Goal: Obtain resource: Download file/media

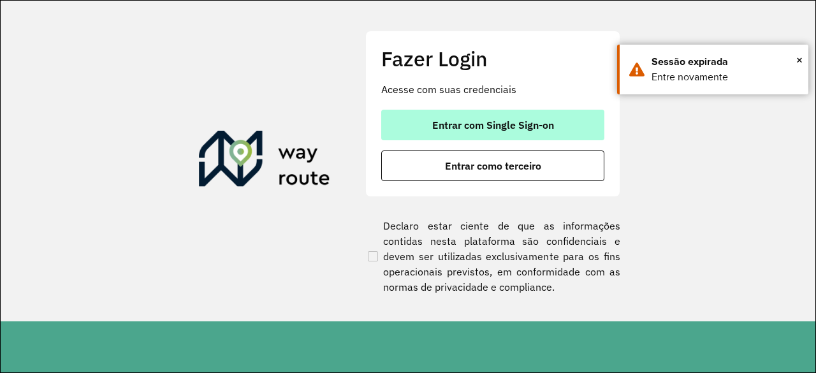
click at [569, 127] on button "Entrar com Single Sign-on" at bounding box center [492, 125] width 223 height 31
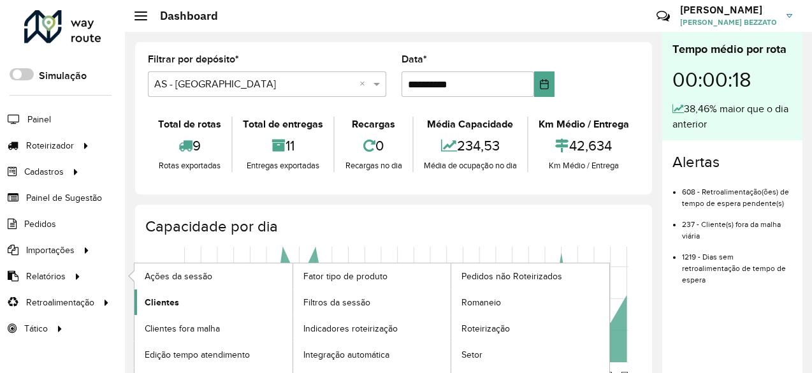
click at [159, 297] on span "Clientes" at bounding box center [162, 302] width 34 height 13
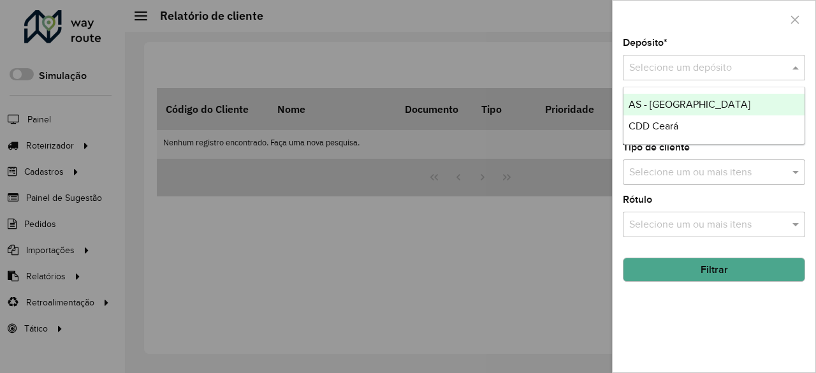
click at [676, 69] on input "text" at bounding box center [701, 68] width 144 height 15
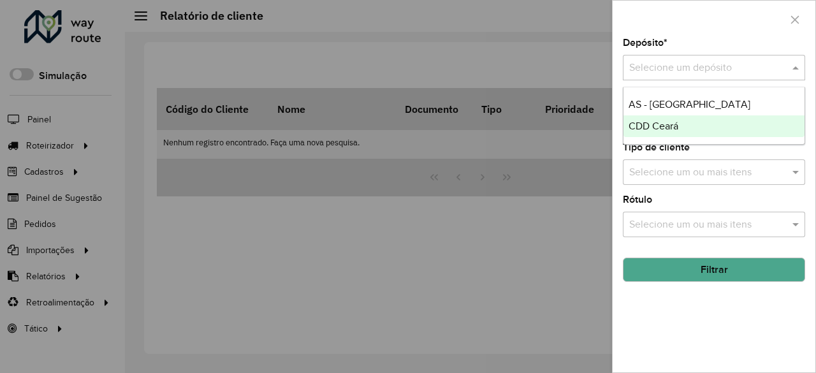
click at [667, 126] on span "CDD Ceará" at bounding box center [654, 125] width 50 height 11
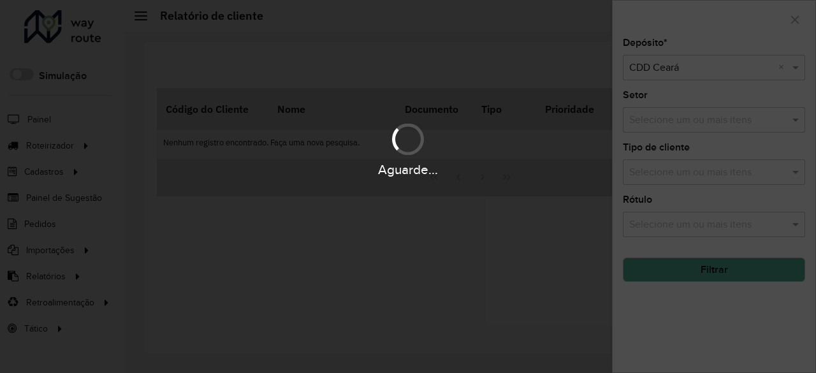
click at [695, 266] on div "Aguarde..." at bounding box center [408, 186] width 816 height 373
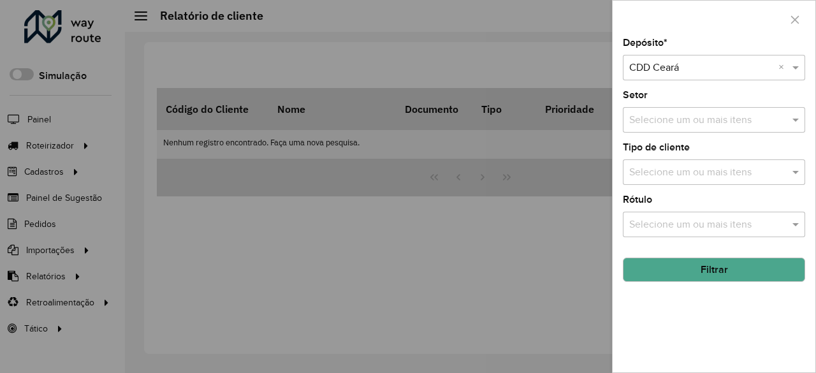
click at [695, 266] on button "Filtrar" at bounding box center [714, 270] width 182 height 24
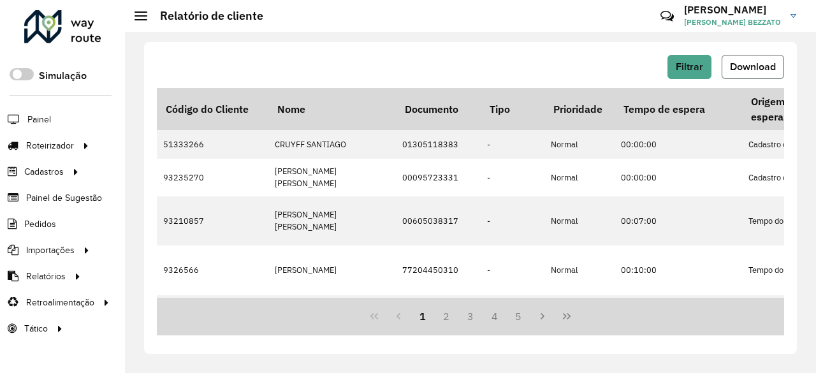
click at [752, 59] on button "Download" at bounding box center [753, 67] width 62 height 24
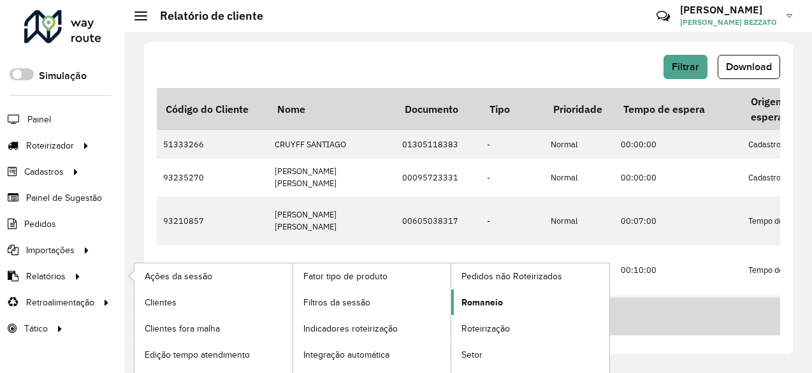
click at [463, 300] on span "Romaneio" at bounding box center [482, 302] width 41 height 13
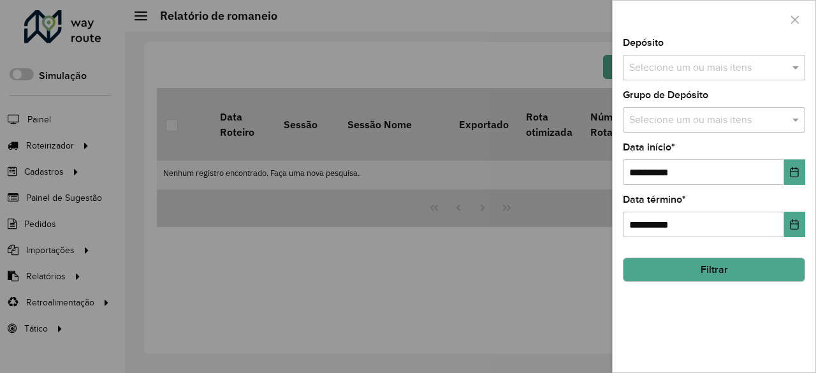
click at [756, 67] on input "text" at bounding box center [707, 68] width 163 height 15
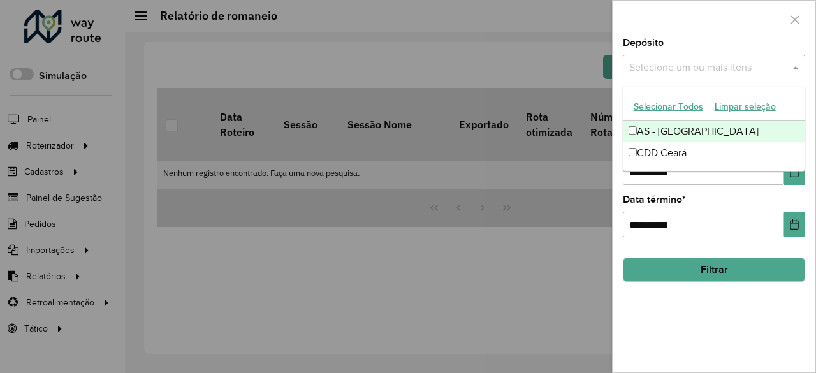
click at [678, 107] on button "Selecionar Todos" at bounding box center [668, 107] width 81 height 20
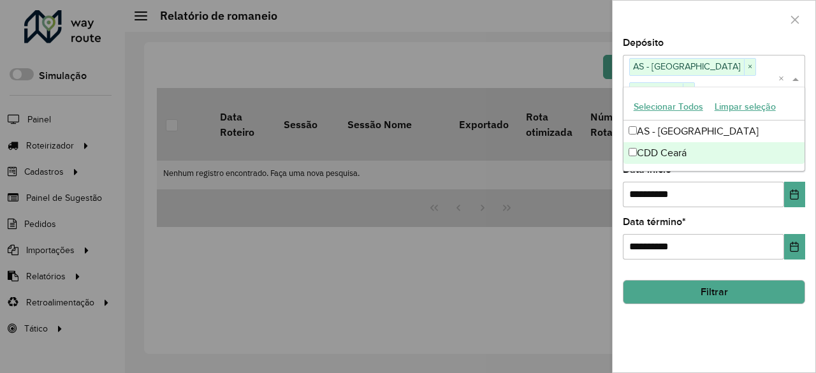
click at [702, 280] on button "Filtrar" at bounding box center [714, 292] width 182 height 24
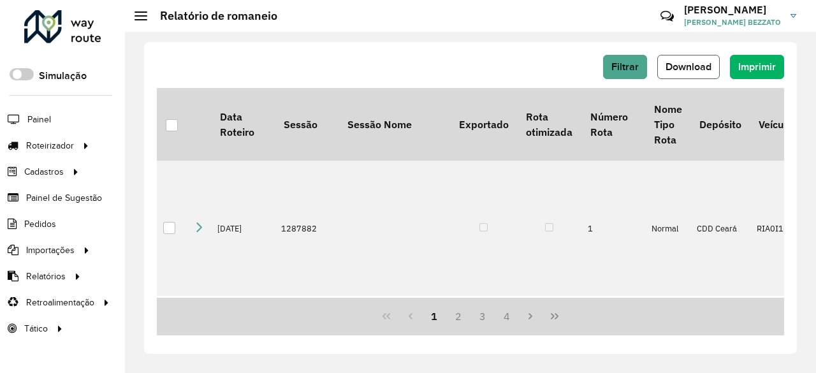
click at [700, 66] on span "Download" at bounding box center [689, 66] width 46 height 11
click at [711, 56] on button "Download" at bounding box center [688, 67] width 62 height 24
click at [643, 66] on button "Filtrar" at bounding box center [625, 67] width 44 height 24
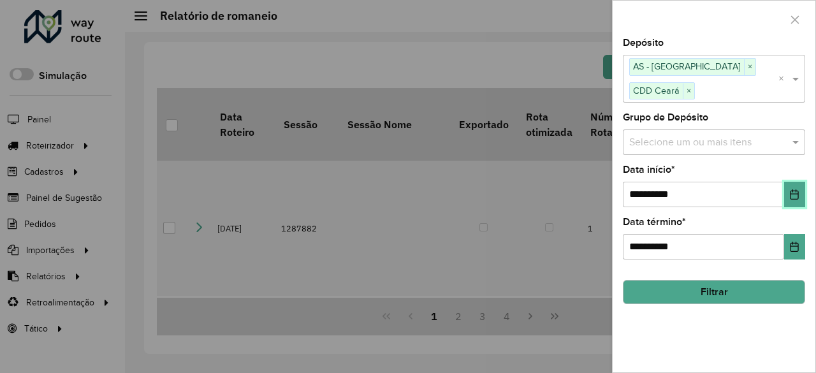
click at [803, 182] on button "Choose Date" at bounding box center [794, 194] width 21 height 25
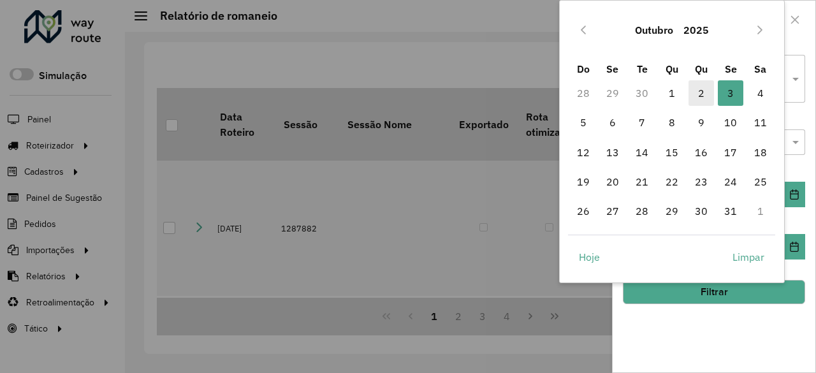
click at [708, 90] on span "2" at bounding box center [700, 92] width 25 height 25
type input "**********"
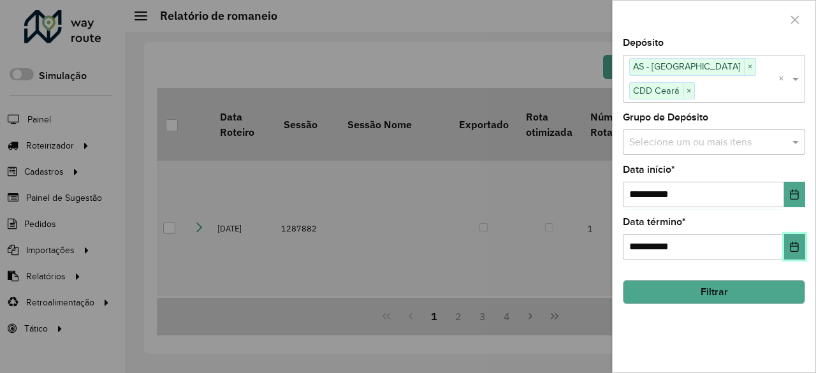
click at [799, 242] on icon "Choose Date" at bounding box center [794, 247] width 8 height 10
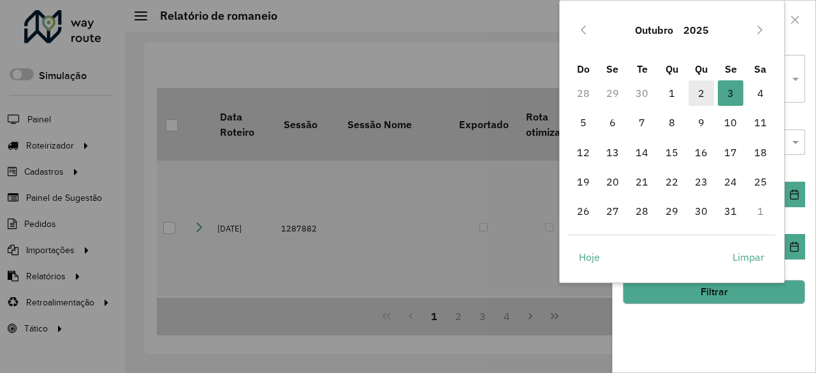
click at [699, 91] on span "2" at bounding box center [700, 92] width 25 height 25
type input "**********"
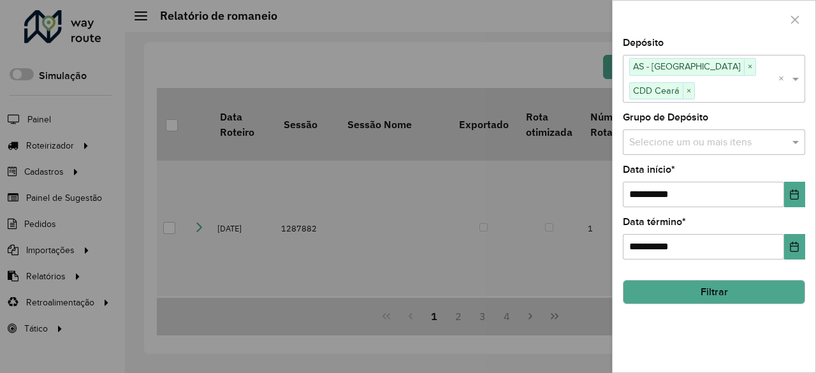
click at [794, 280] on button "Filtrar" at bounding box center [714, 292] width 182 height 24
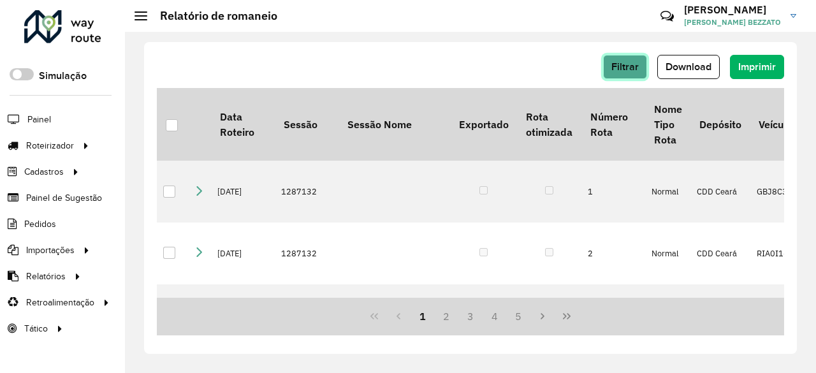
click at [635, 68] on span "Filtrar" at bounding box center [624, 66] width 27 height 11
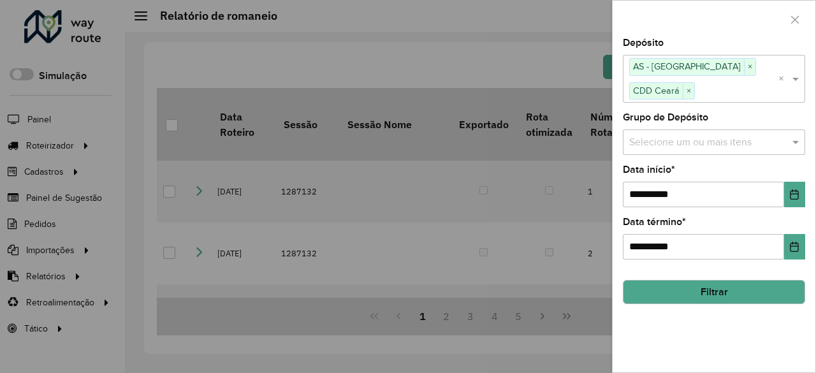
click at [535, 61] on div at bounding box center [408, 186] width 816 height 373
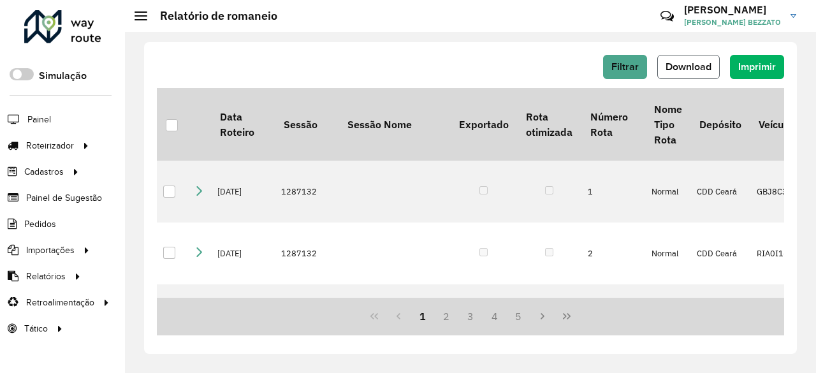
click at [706, 64] on span "Download" at bounding box center [689, 66] width 46 height 11
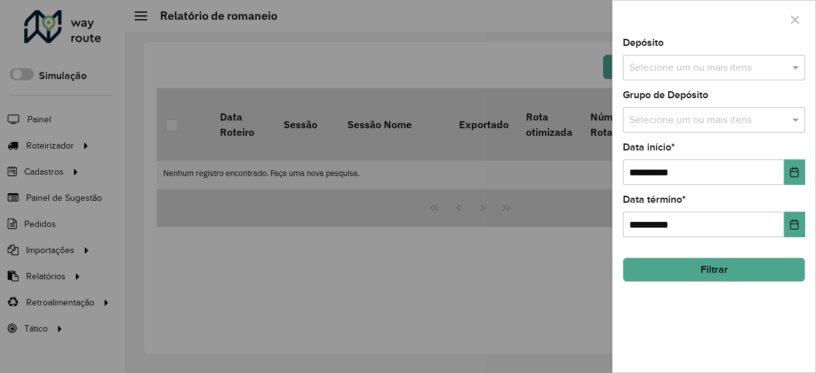
click at [514, 73] on div at bounding box center [408, 186] width 816 height 373
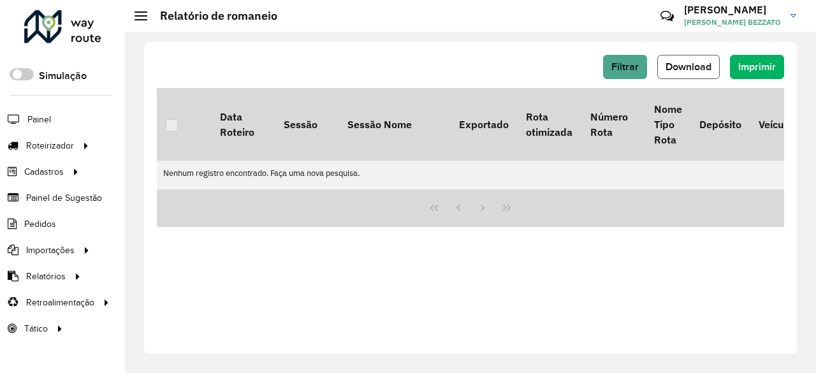
click at [680, 67] on span "Download" at bounding box center [689, 66] width 46 height 11
click at [453, 53] on div "Filtrar Download Imprimir Data Roteiro Sessão Sessão Nome Exportado Rota otimiz…" at bounding box center [470, 198] width 653 height 312
click at [691, 63] on span "Download" at bounding box center [689, 66] width 46 height 11
click at [631, 64] on span "Filtrar" at bounding box center [624, 66] width 27 height 11
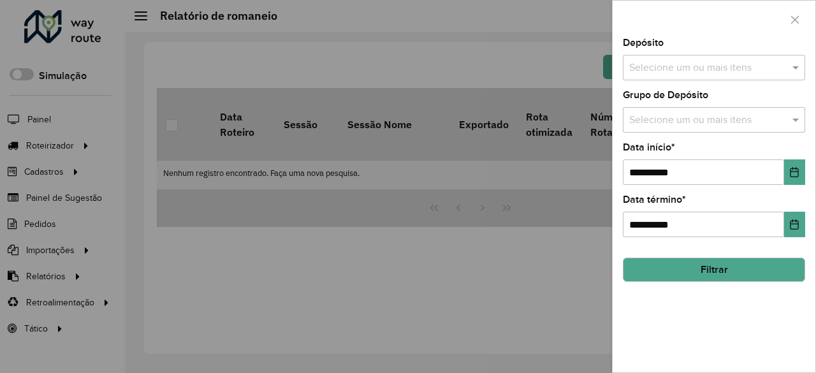
click at [716, 65] on input "text" at bounding box center [707, 68] width 163 height 15
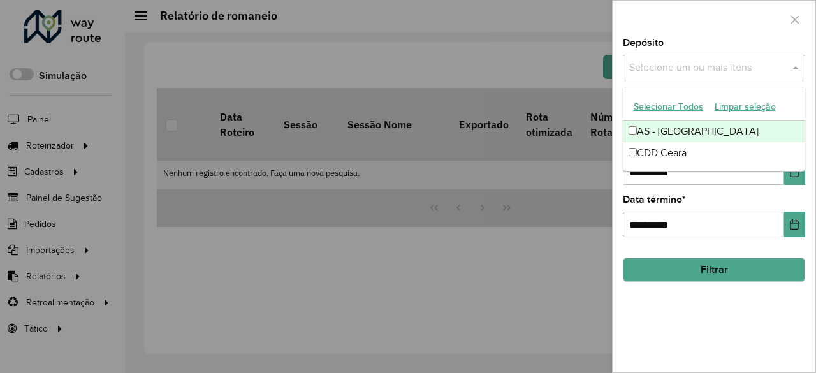
click at [693, 105] on button "Selecionar Todos" at bounding box center [668, 107] width 81 height 20
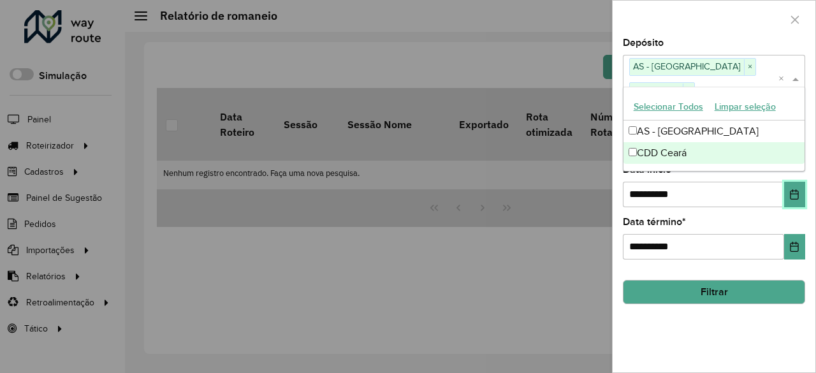
click at [791, 182] on button "Choose Date" at bounding box center [794, 194] width 21 height 25
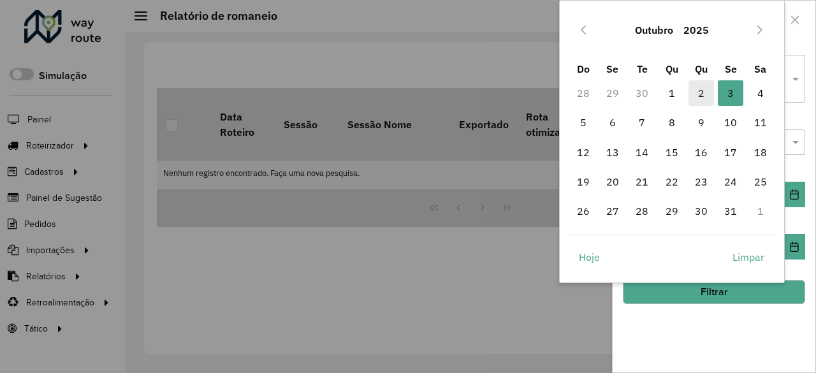
click at [705, 90] on span "2" at bounding box center [700, 92] width 25 height 25
type input "**********"
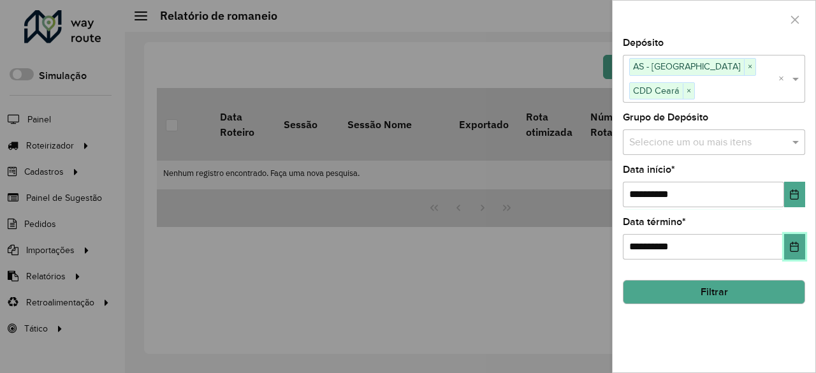
click at [792, 242] on icon "Choose Date" at bounding box center [794, 247] width 8 height 10
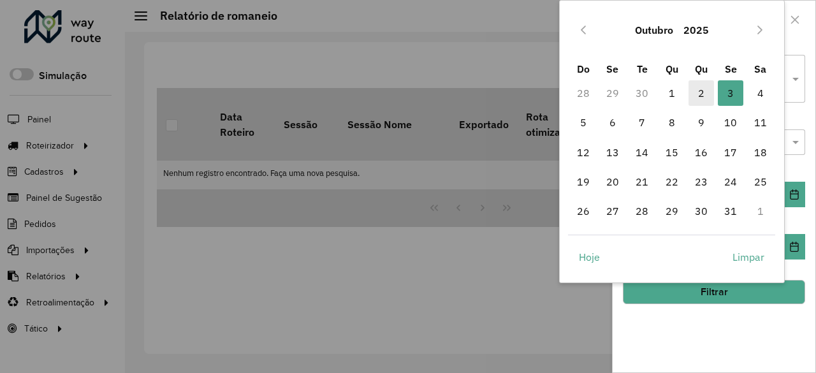
click at [694, 95] on span "2" at bounding box center [700, 92] width 25 height 25
type input "**********"
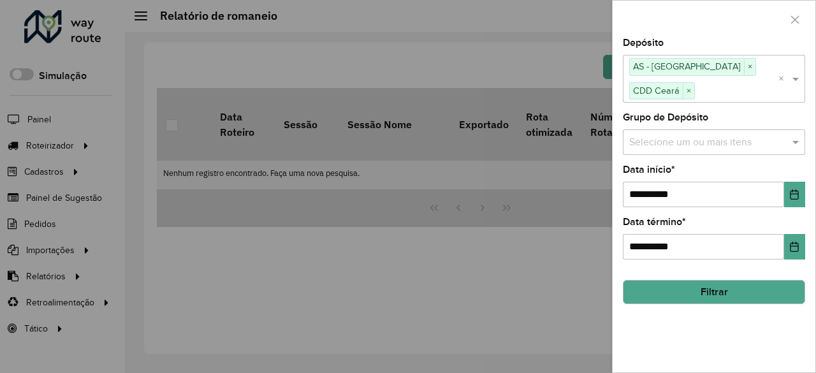
click at [755, 280] on button "Filtrar" at bounding box center [714, 292] width 182 height 24
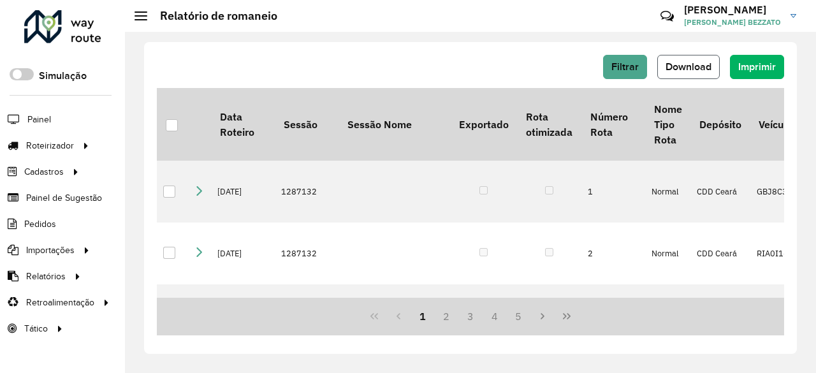
click at [694, 62] on span "Download" at bounding box center [689, 66] width 46 height 11
